Goal: Communication & Community: Answer question/provide support

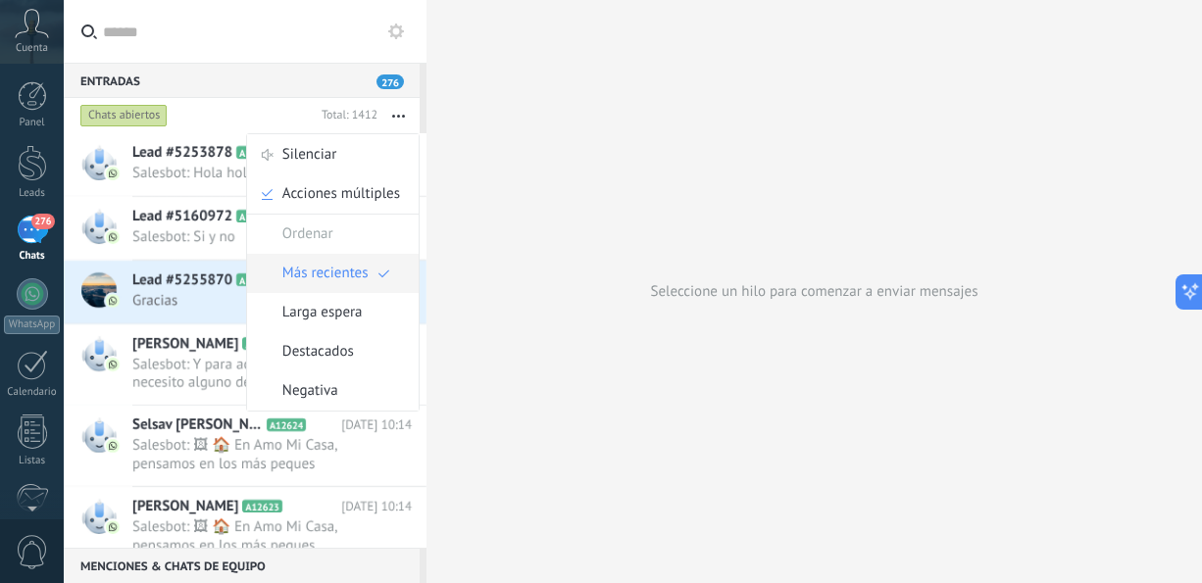
click at [336, 270] on span "Más recientes" at bounding box center [325, 273] width 86 height 39
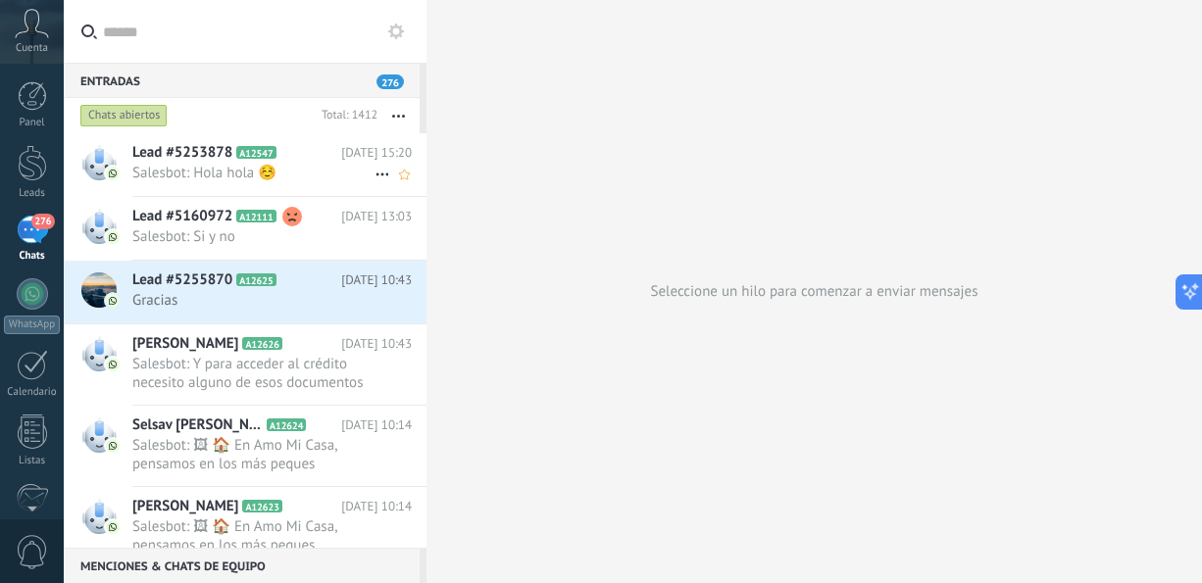
click at [317, 180] on span "Salesbot: Hola hola ☺️" at bounding box center [253, 173] width 242 height 19
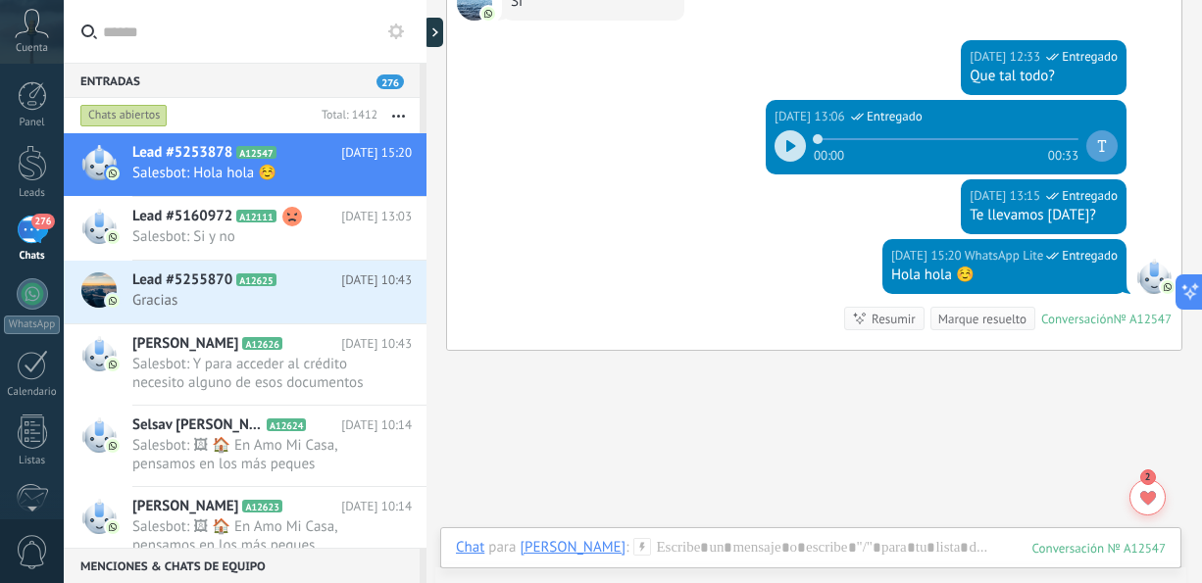
scroll to position [298, 0]
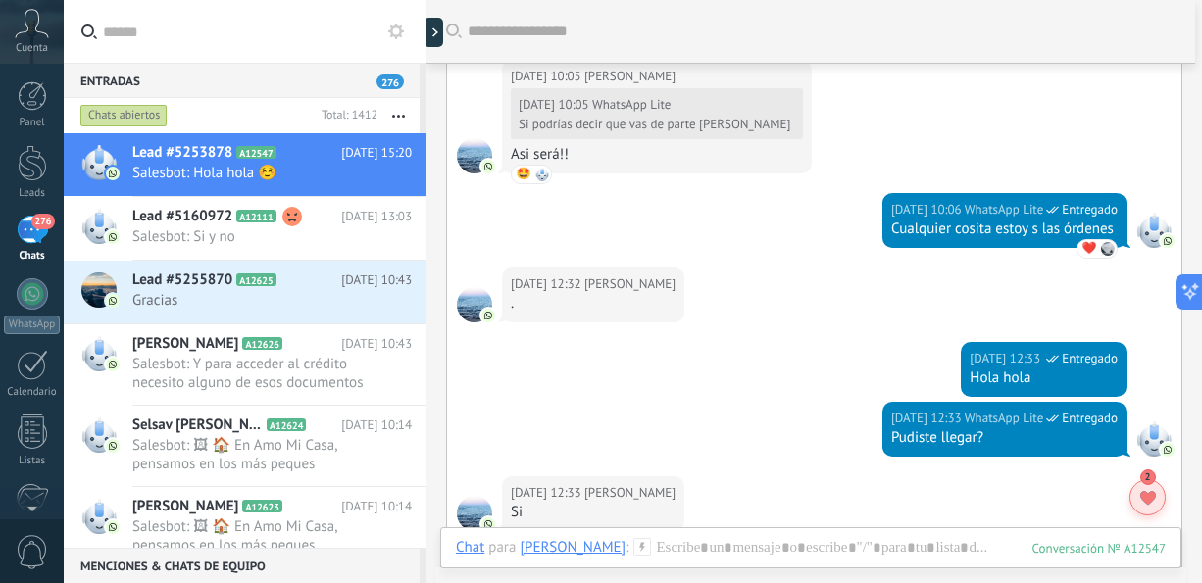
click at [1152, 496] on use at bounding box center [1148, 498] width 16 height 14
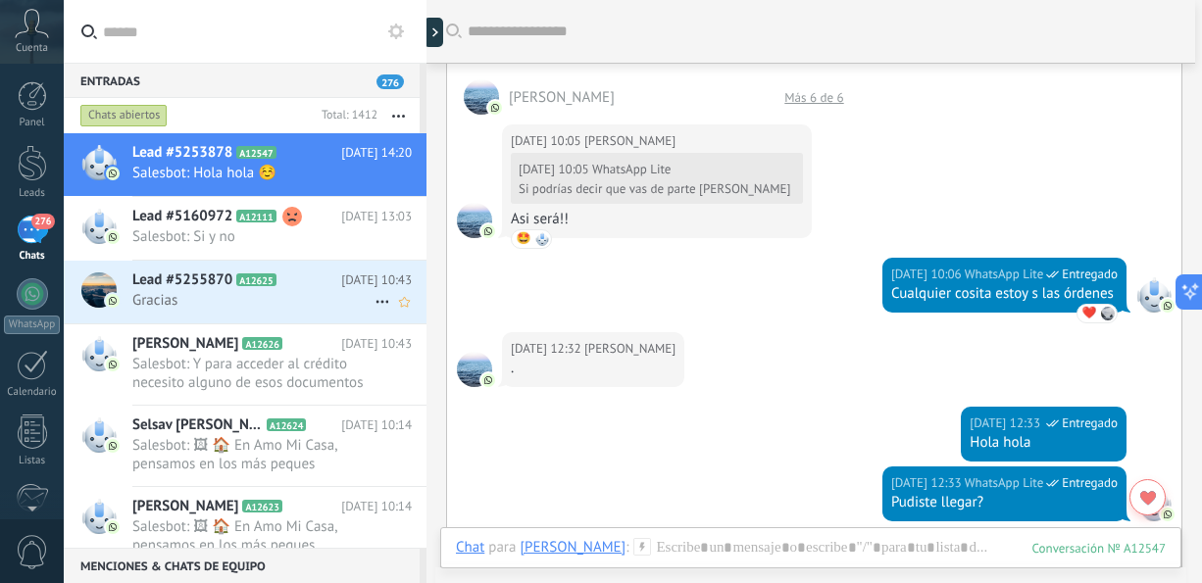
click at [332, 293] on span "Gracias" at bounding box center [253, 300] width 242 height 19
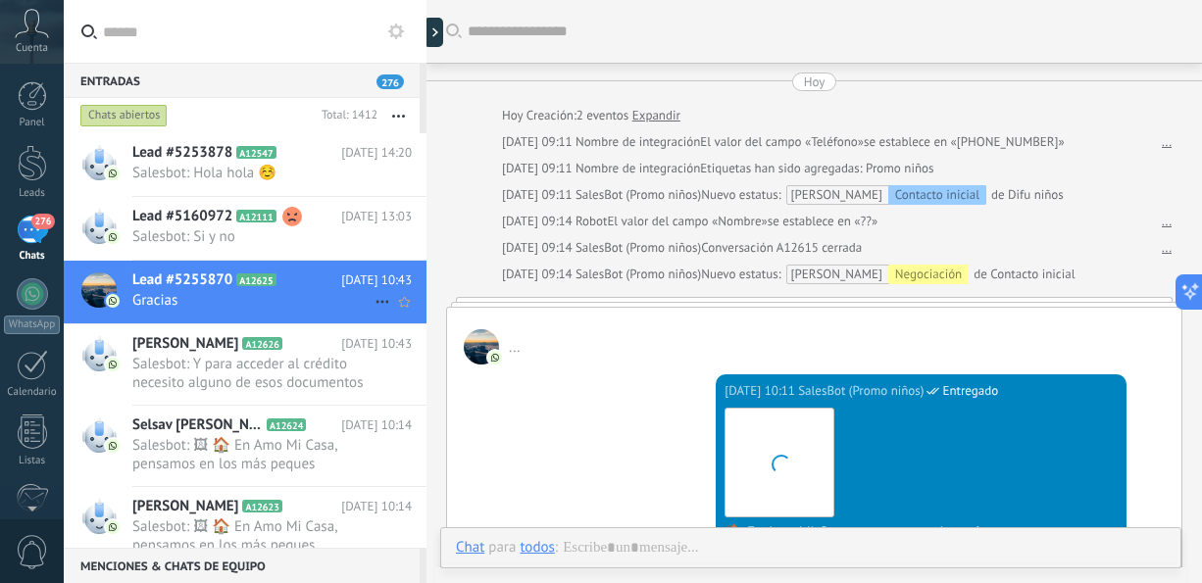
scroll to position [854, 0]
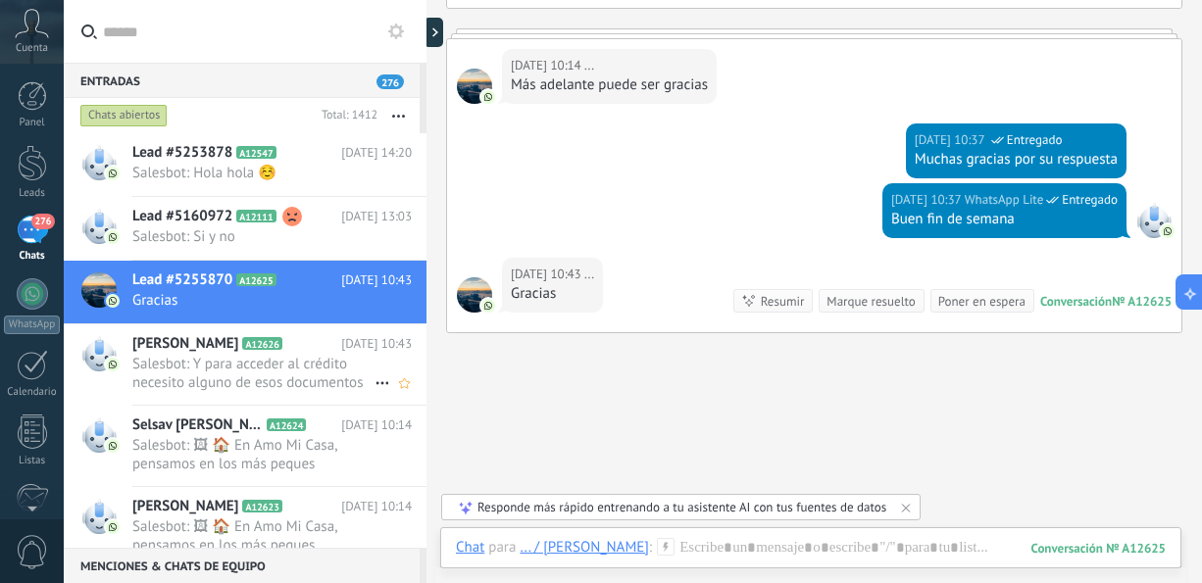
click at [313, 361] on span "Salesbot: Y para acceder al crédito necesito alguno de esos documentos para dem…" at bounding box center [253, 373] width 242 height 37
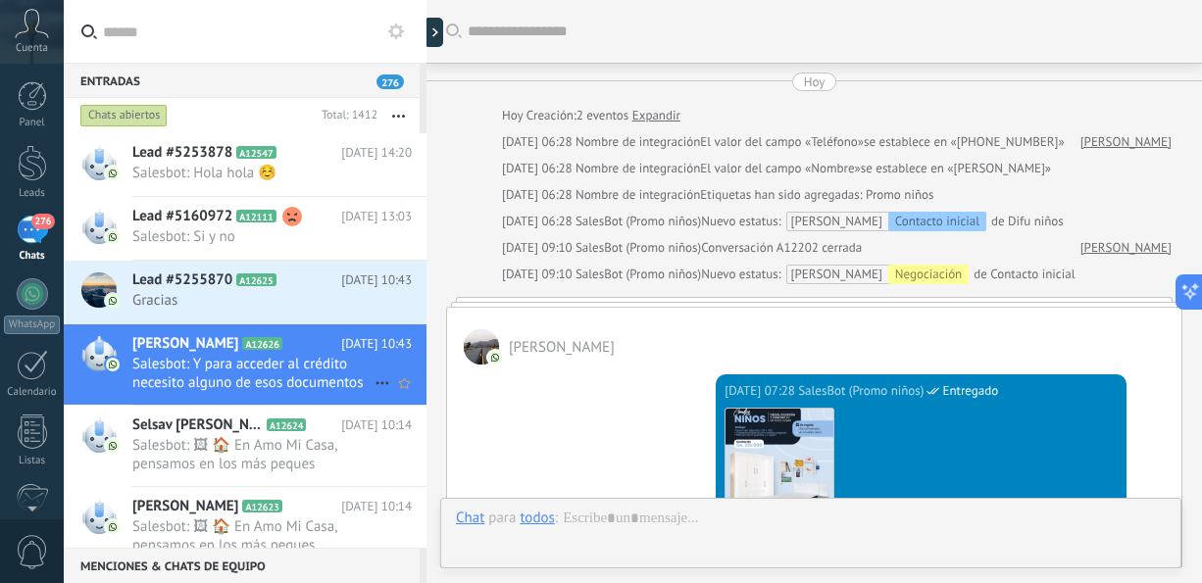
scroll to position [1263, 0]
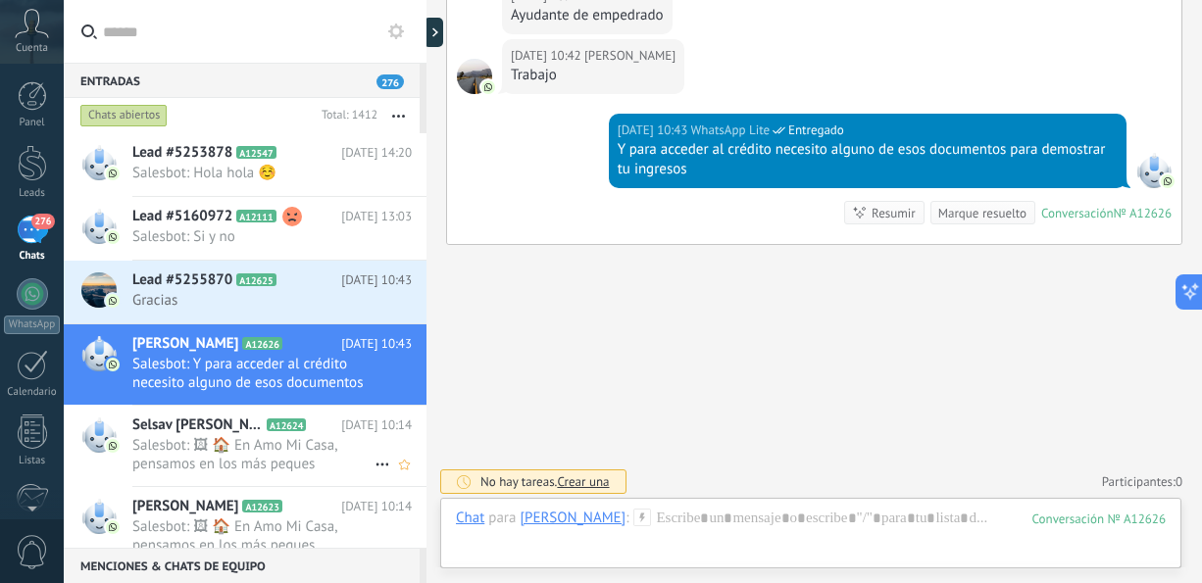
click at [298, 461] on span "Salesbot: 🖼 🏠 En Amo Mi Casa, pensamos en los más peques Armamos el combo perfe…" at bounding box center [253, 454] width 242 height 37
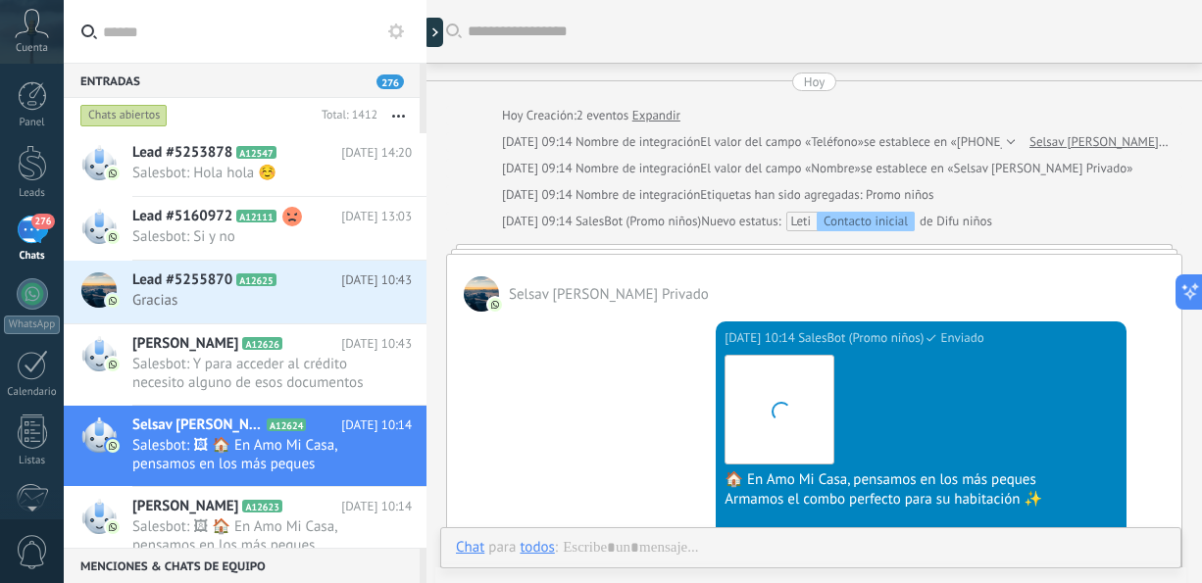
scroll to position [215, 0]
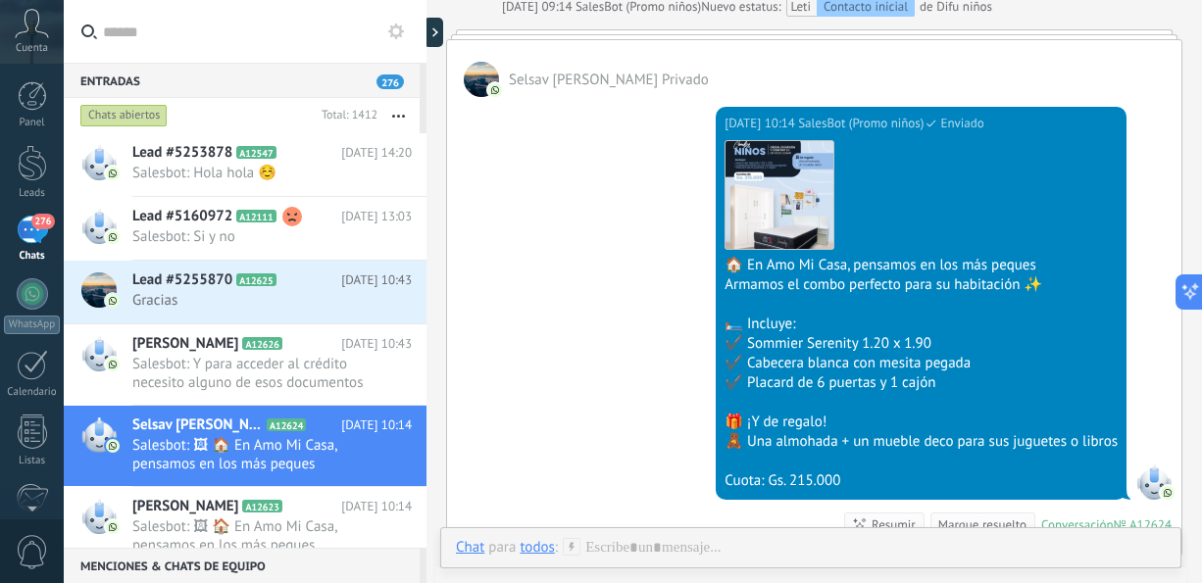
click at [144, 109] on div "Chats abiertos" at bounding box center [123, 116] width 87 height 24
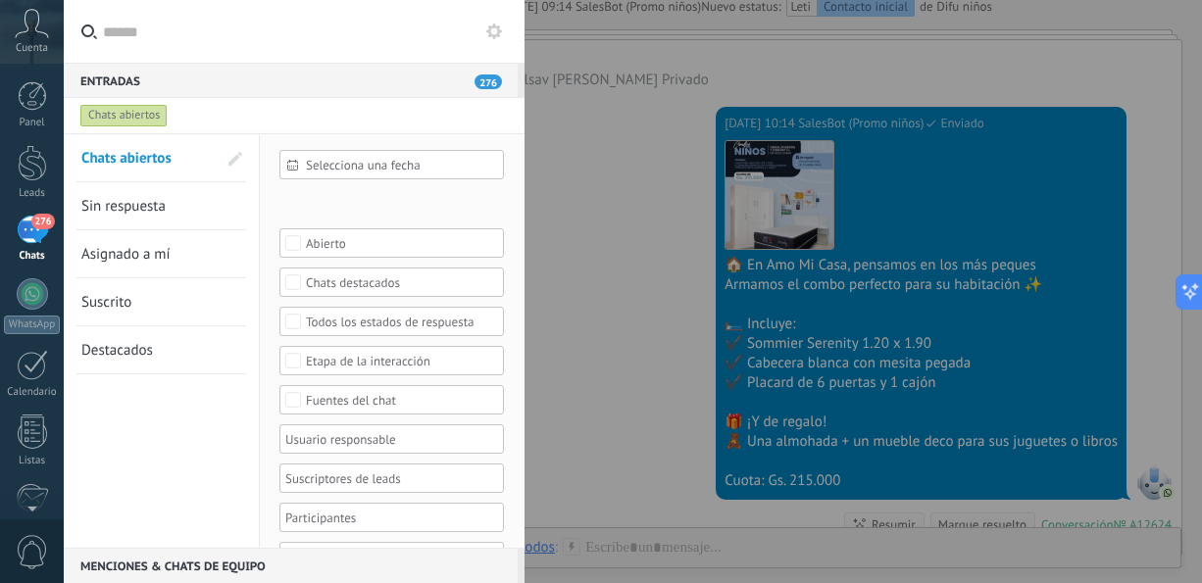
click at [131, 207] on span "Sin respuesta" at bounding box center [123, 206] width 84 height 19
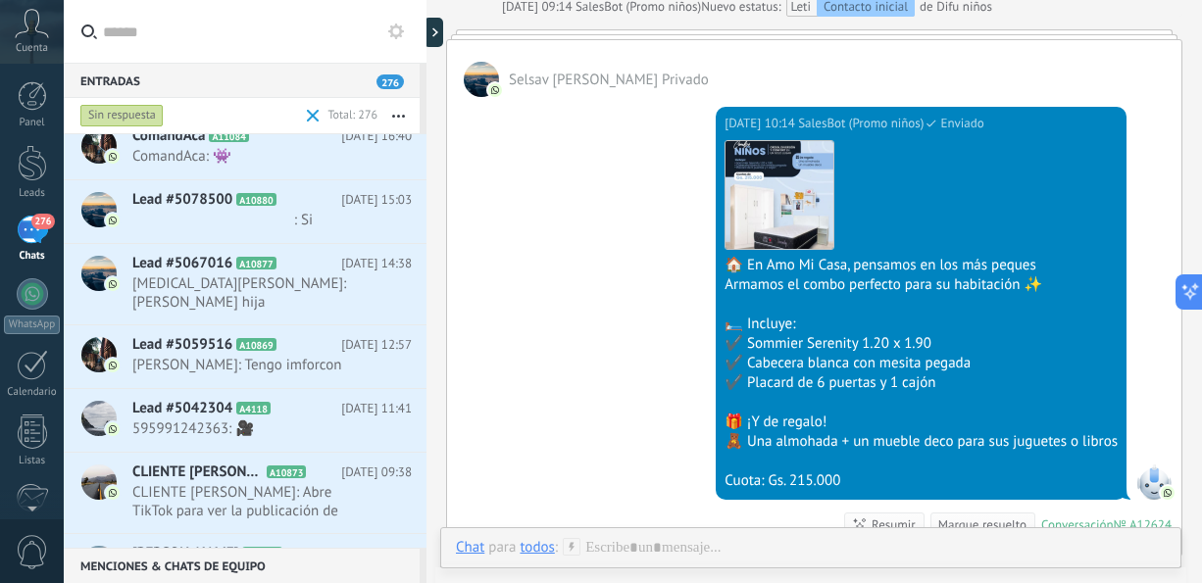
scroll to position [1231, 0]
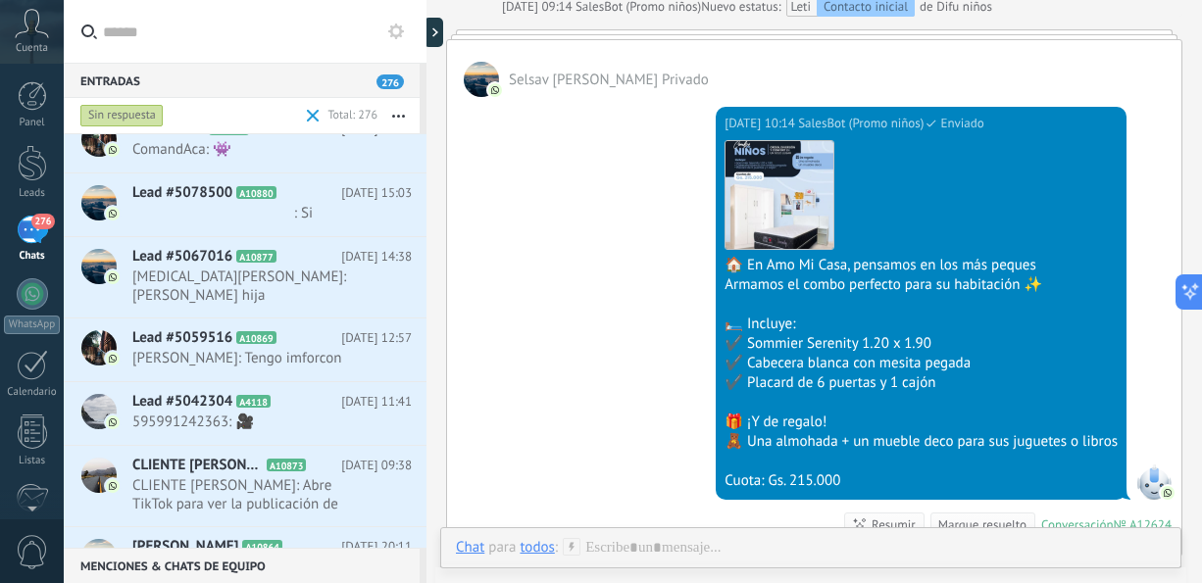
click at [124, 122] on div "Sin respuesta" at bounding box center [121, 116] width 83 height 24
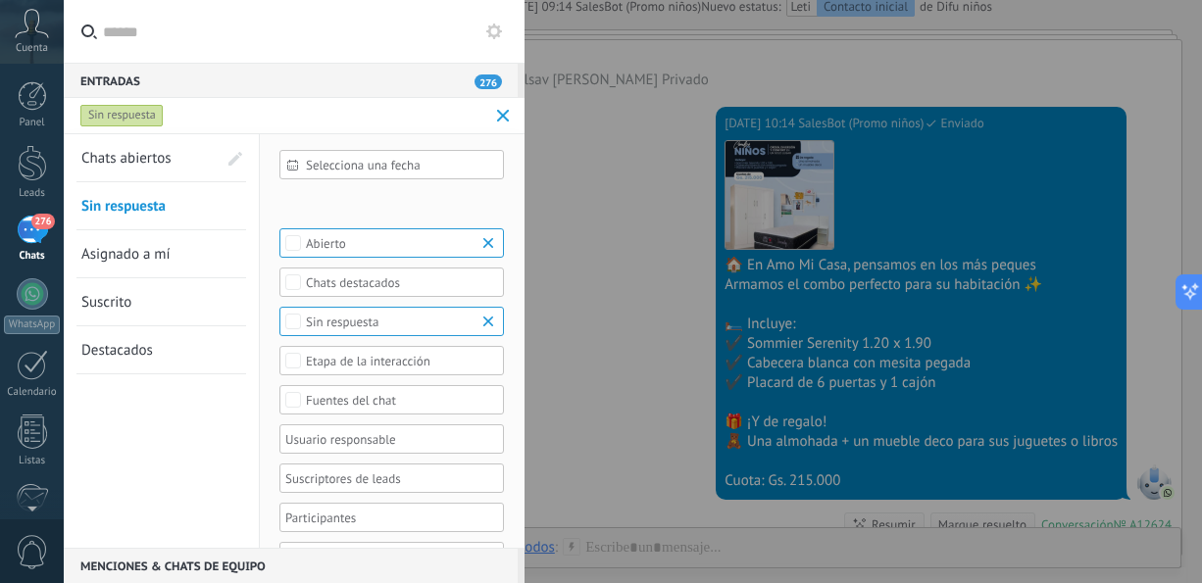
click at [163, 247] on span "Asignado a mí" at bounding box center [125, 254] width 89 height 19
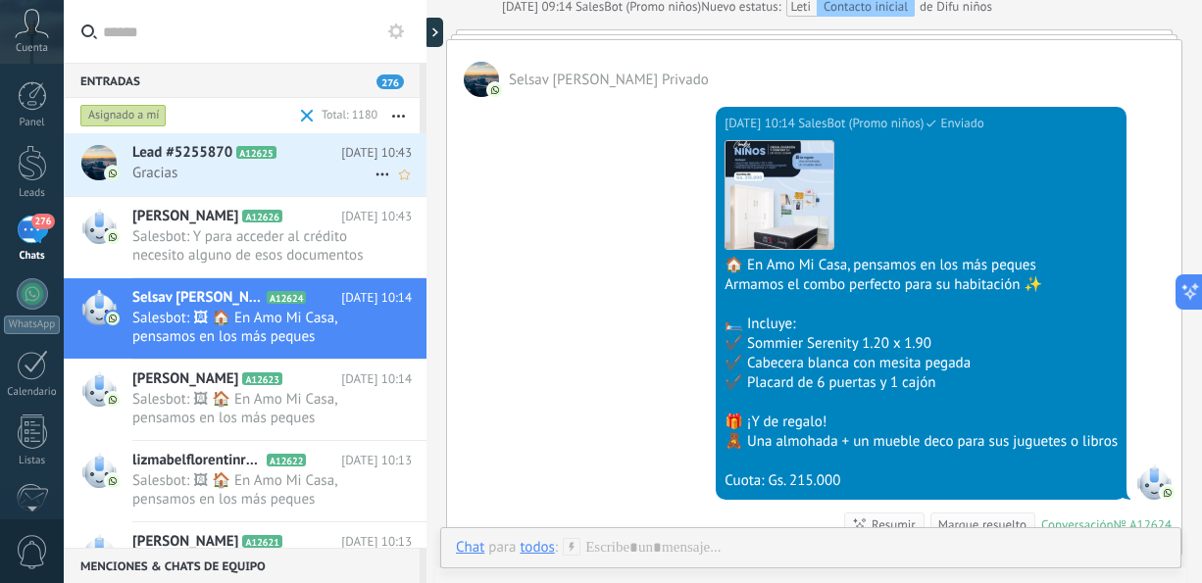
click at [301, 184] on div "Lead #5255870 A12625 [DATE] 10:43 Gracias" at bounding box center [279, 164] width 294 height 62
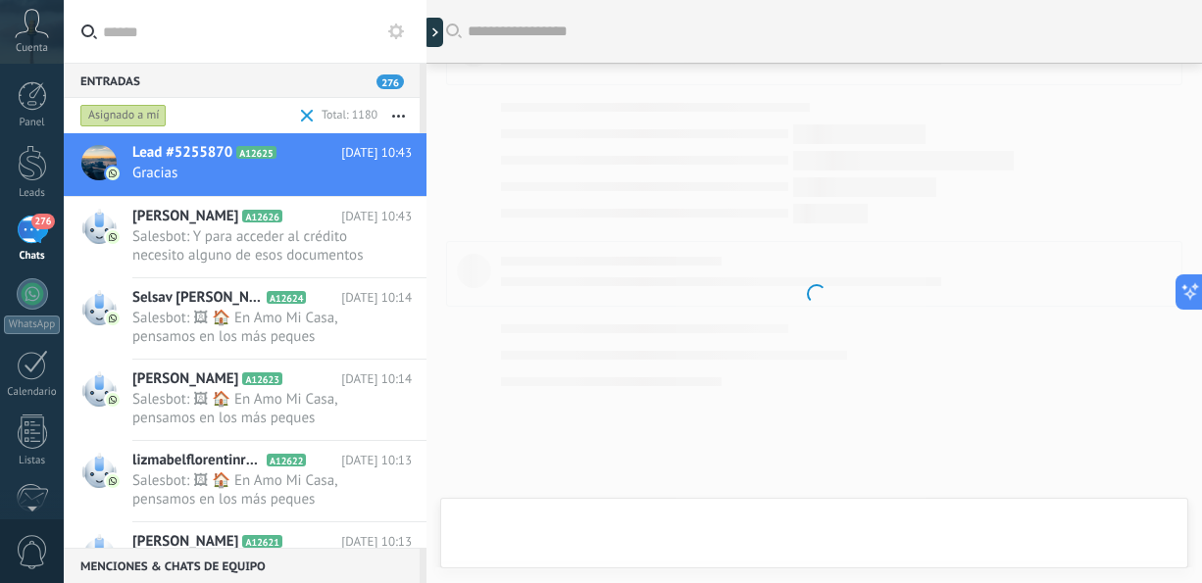
click at [156, 114] on div "Asignado a mí" at bounding box center [123, 116] width 86 height 24
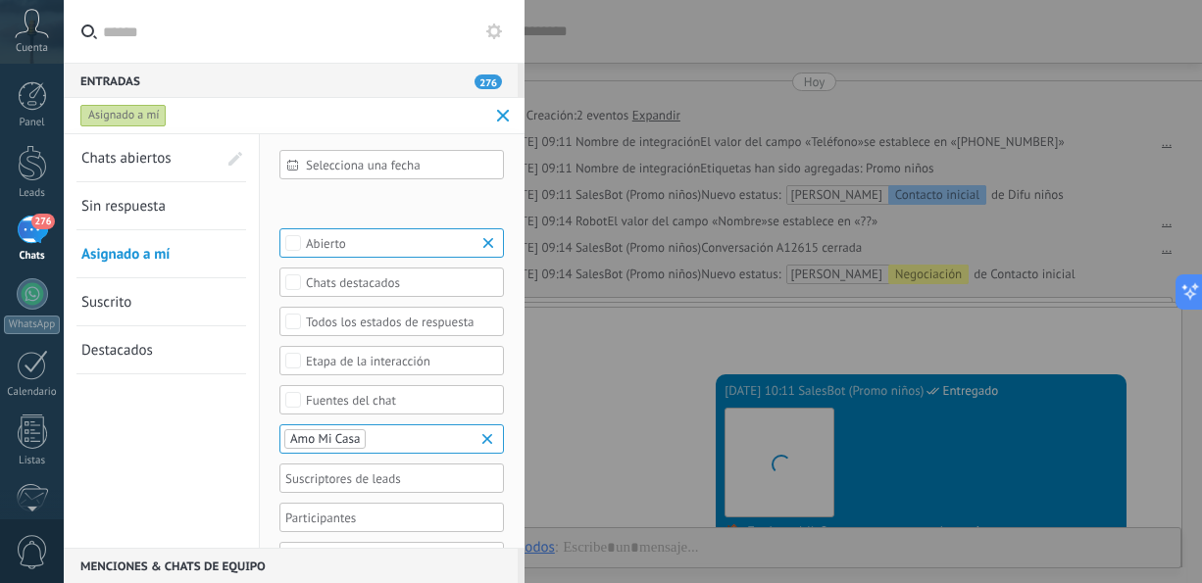
scroll to position [854, 0]
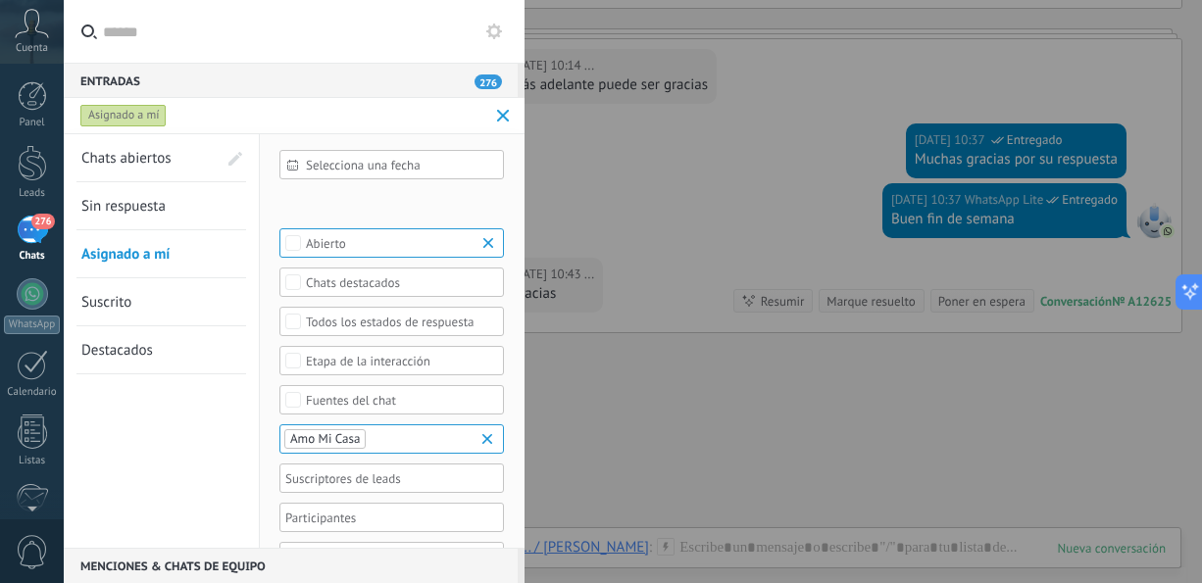
click at [118, 162] on span "Chats abiertos" at bounding box center [126, 158] width 90 height 19
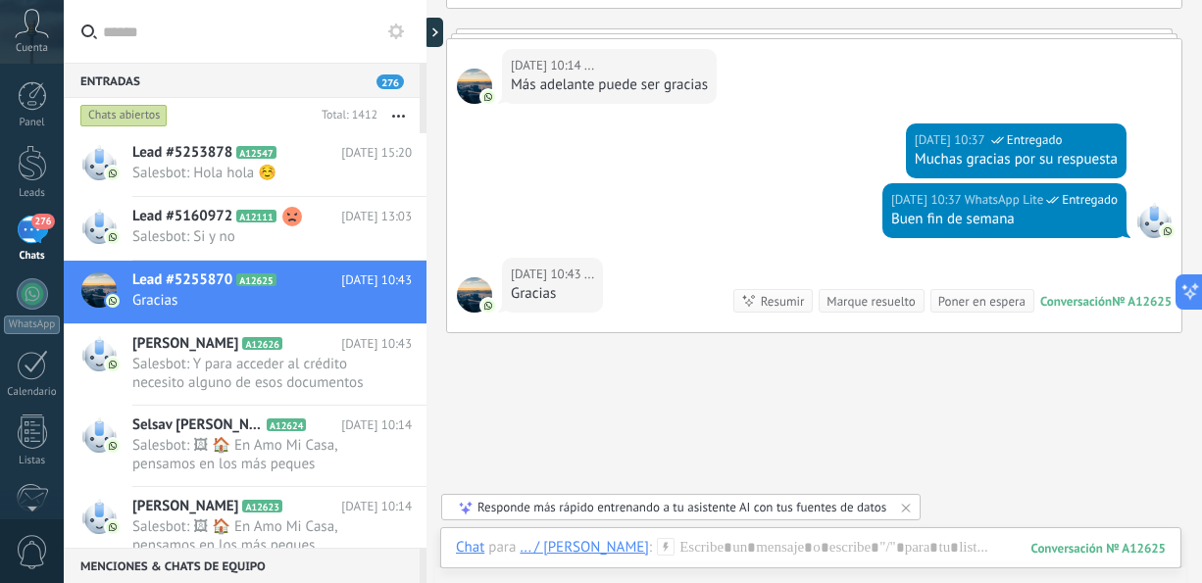
click at [125, 118] on div "Chats abiertos" at bounding box center [123, 116] width 87 height 24
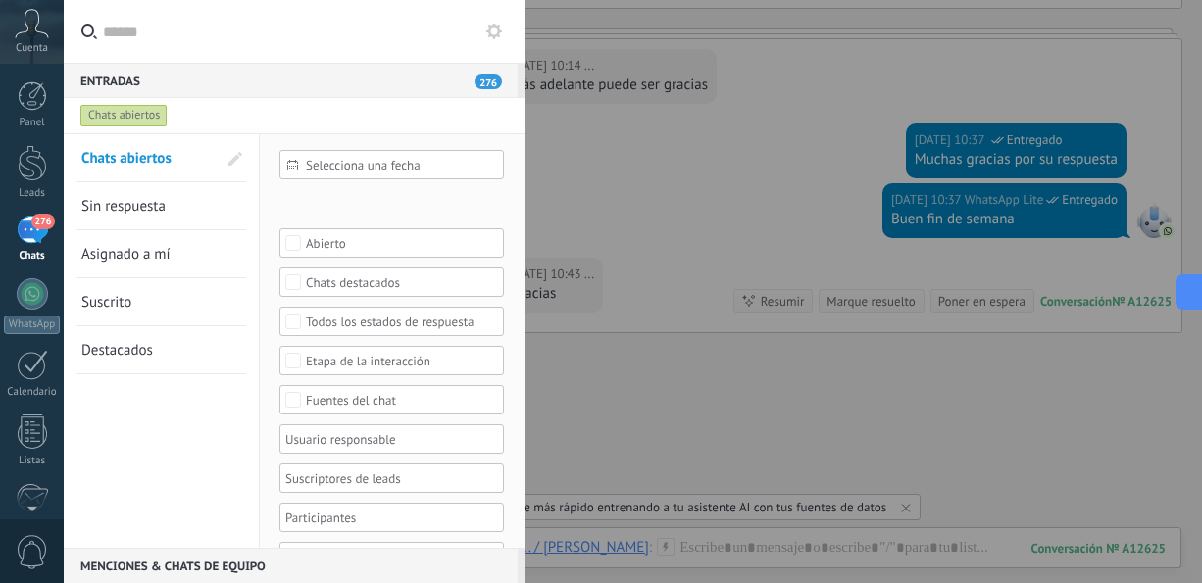
click at [125, 118] on div "Chats abiertos" at bounding box center [123, 116] width 87 height 24
click at [47, 217] on span "276" at bounding box center [42, 222] width 23 height 16
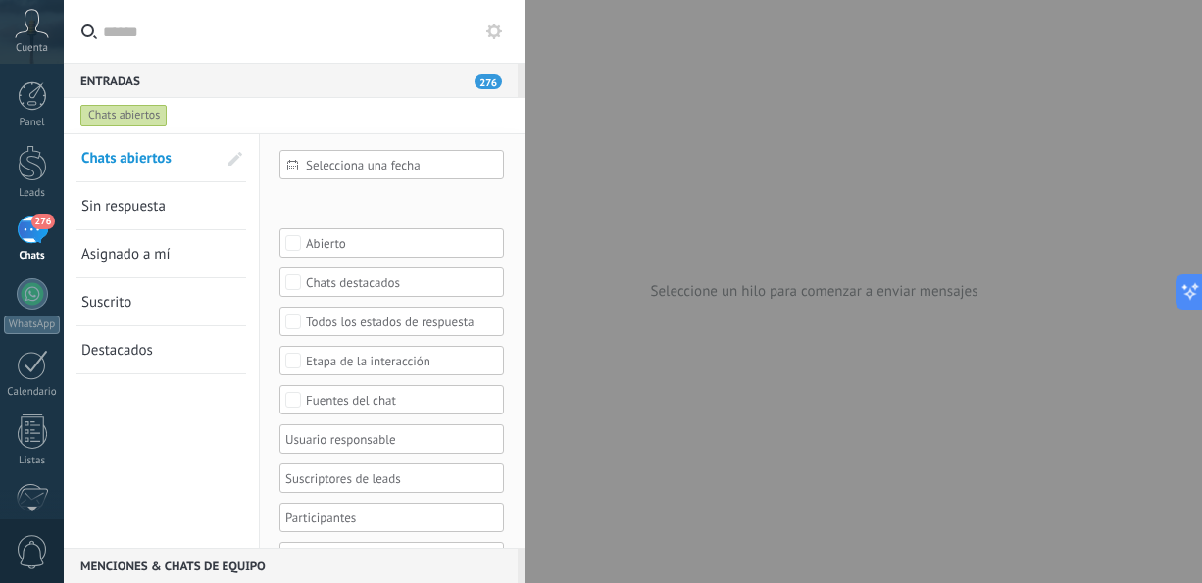
click at [33, 223] on span "276" at bounding box center [42, 222] width 23 height 16
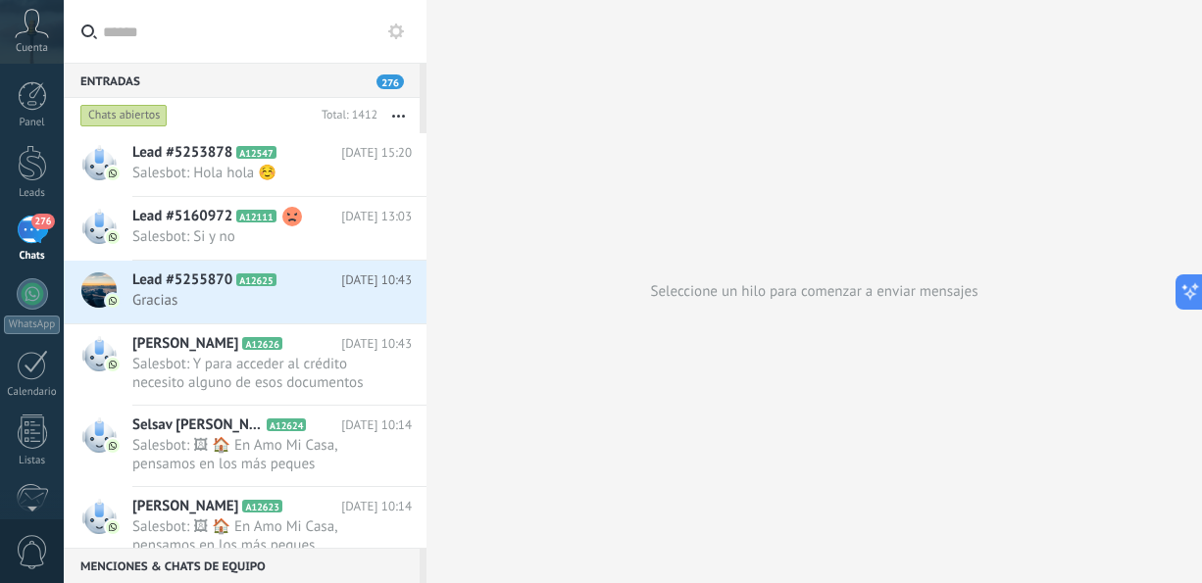
click at [418, 116] on button "button" at bounding box center [398, 115] width 42 height 35
